Goal: Ask a question

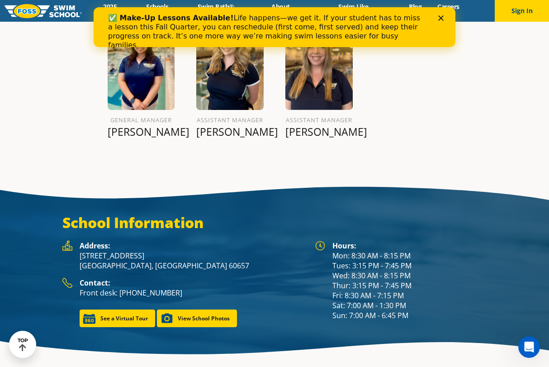
scroll to position [1173, 0]
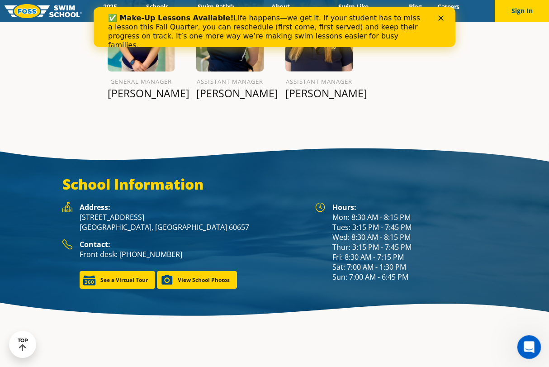
click at [531, 345] on icon "Open Intercom Messenger" at bounding box center [528, 346] width 15 height 15
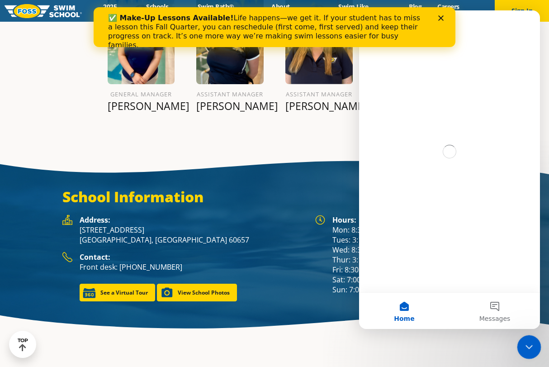
scroll to position [0, 0]
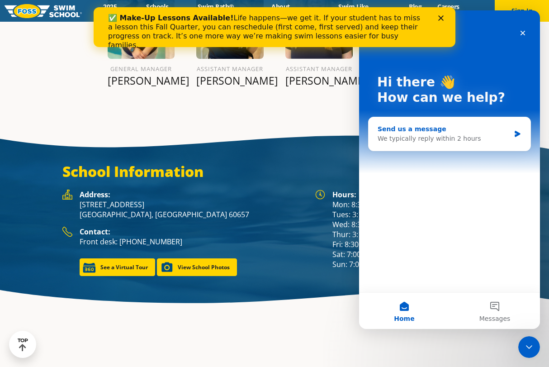
click at [475, 134] on div "We typically reply within 2 hours" at bounding box center [444, 139] width 133 height 10
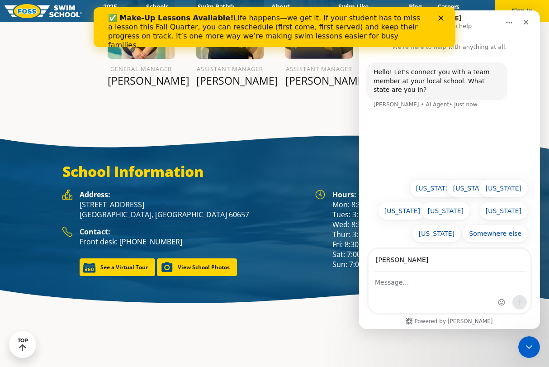
scroll to position [1148, 0]
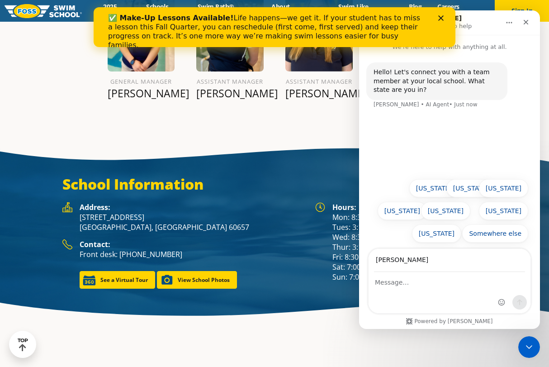
type input "[EMAIL_ADDRESS][DOMAIN_NAME]"
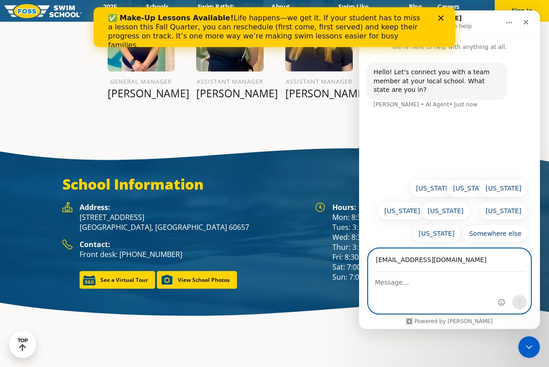
click at [427, 284] on textarea "Message…" at bounding box center [450, 279] width 162 height 15
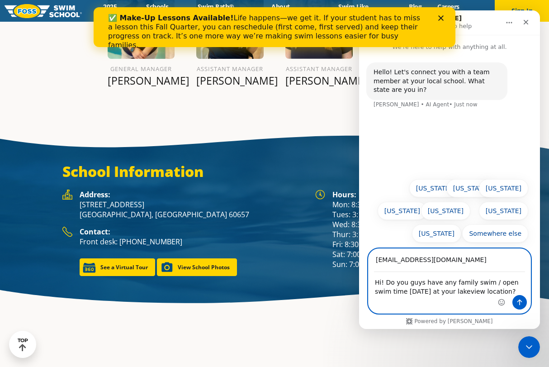
click at [386, 282] on textarea "Hi! Do you guys have any family swim / open swim time [DATE] at your lakeview l…" at bounding box center [450, 284] width 162 height 24
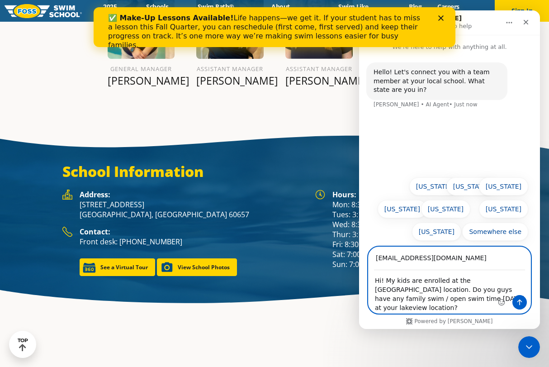
click at [488, 302] on textarea "Hi! My kids are enrolled at the [GEOGRAPHIC_DATA] location. Do you guys have an…" at bounding box center [450, 292] width 162 height 43
drag, startPoint x: 439, startPoint y: 301, endPoint x: 401, endPoint y: 303, distance: 38.1
click at [401, 303] on textarea "Hi! My kids are enrolled at the [GEOGRAPHIC_DATA] location. Do you guys have an…" at bounding box center [450, 292] width 162 height 43
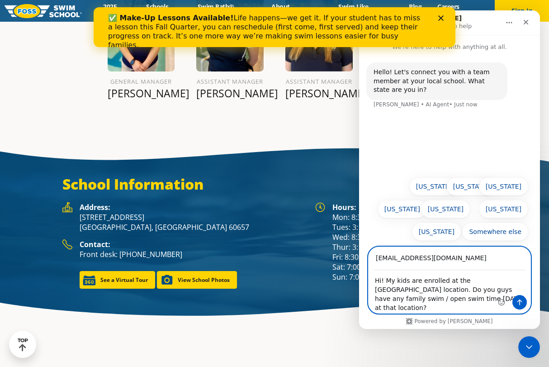
click at [459, 294] on textarea "Hi! My kids are enrolled at the [GEOGRAPHIC_DATA] location. Do you guys have an…" at bounding box center [450, 292] width 162 height 43
click at [448, 304] on textarea "Hi! My kids are enrolled at the [GEOGRAPHIC_DATA] location. Do you guys have an…" at bounding box center [450, 292] width 162 height 43
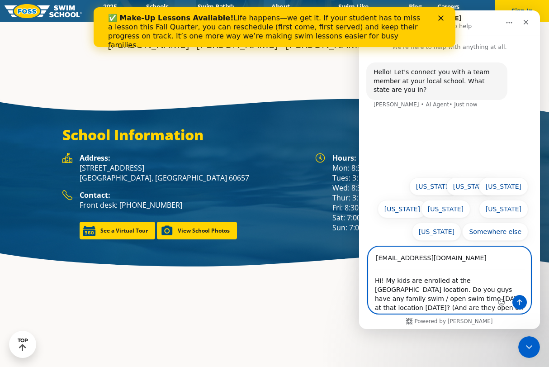
scroll to position [1185, 0]
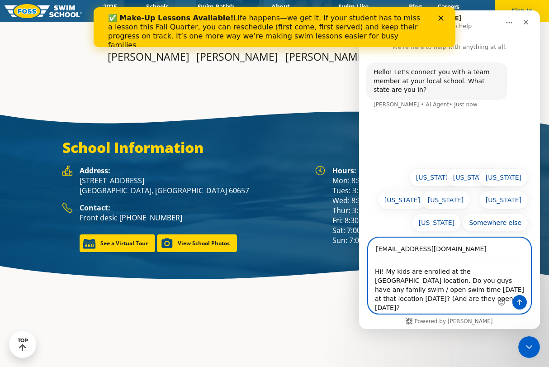
type textarea "Hi! My kids are enrolled at the [GEOGRAPHIC_DATA] location. Do you guys have an…"
